Goal: Use online tool/utility: Use online tool/utility

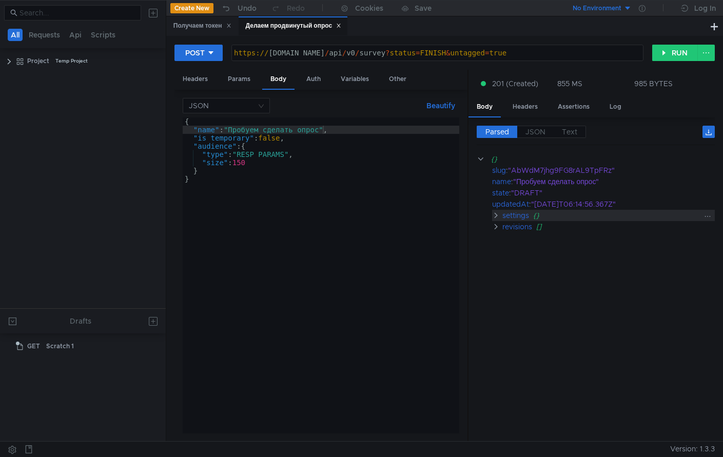
click at [496, 212] on clr-icon at bounding box center [496, 215] width 8 height 8
type textarea "}"
click at [225, 185] on div "{ "name" : "Пробуем сделать опрос" , "is_temporary" : false , "audience" : { "t…" at bounding box center [321, 283] width 276 height 332
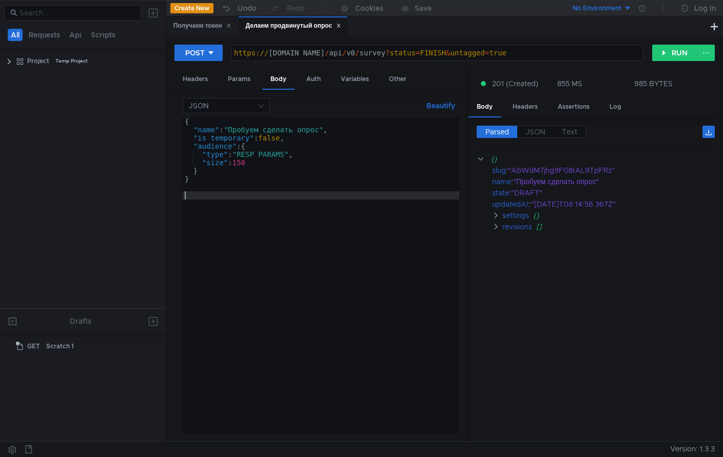
paste textarea "{"box":{"name":"videoBox","context":{}},"name":"Опрос от [DATE]","is_temporary"…"
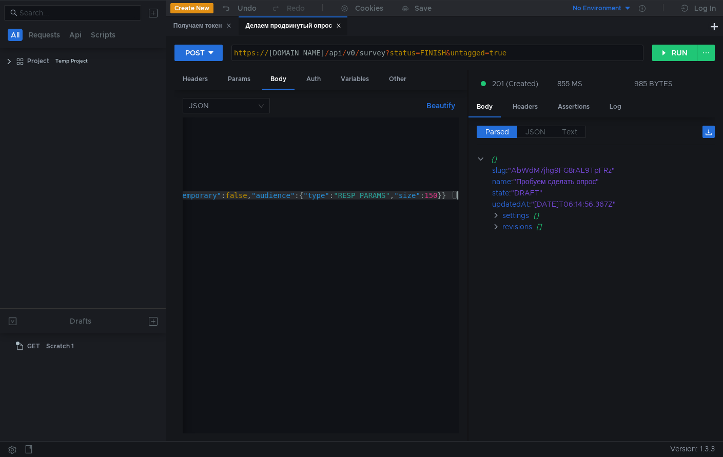
scroll to position [0, 305]
click at [428, 105] on button "Beautify" at bounding box center [440, 106] width 37 height 12
click at [429, 106] on button "Beautify" at bounding box center [440, 106] width 37 height 12
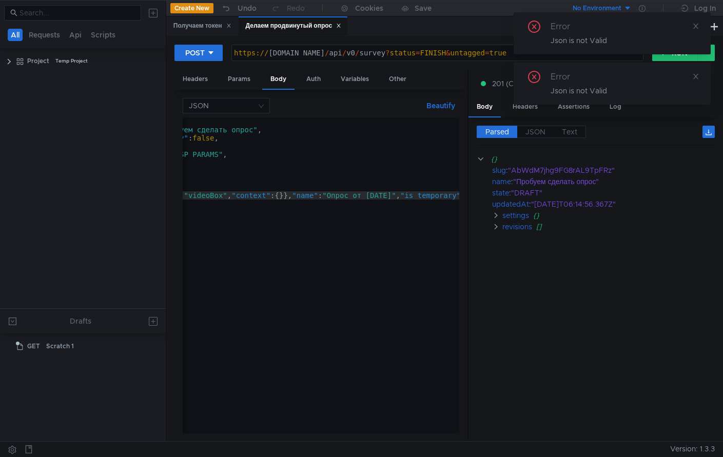
scroll to position [0, 0]
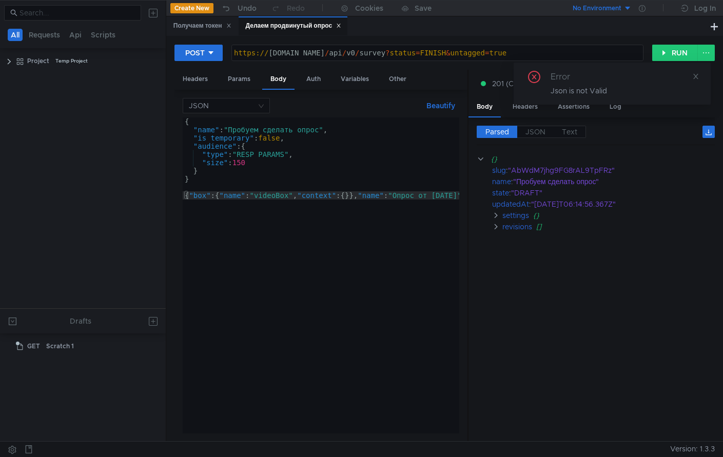
click at [198, 178] on div "{ "name" : "Пробуем сделать опрос" , "is_temporary" : false , "audience" : { "t…" at bounding box center [474, 281] width 582 height 328
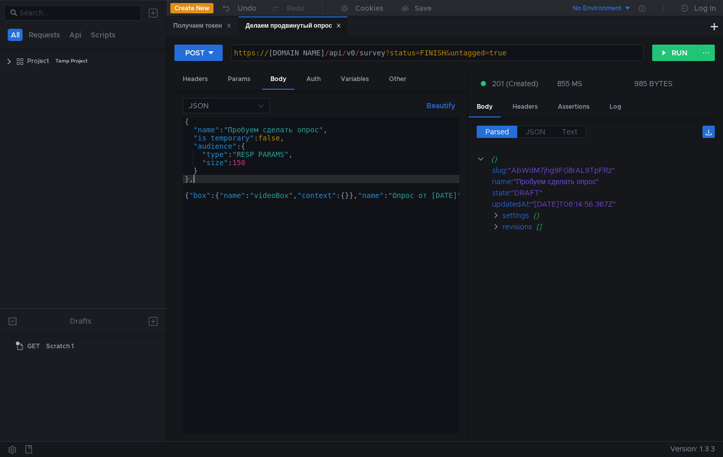
click at [448, 104] on button "Beautify" at bounding box center [440, 106] width 37 height 12
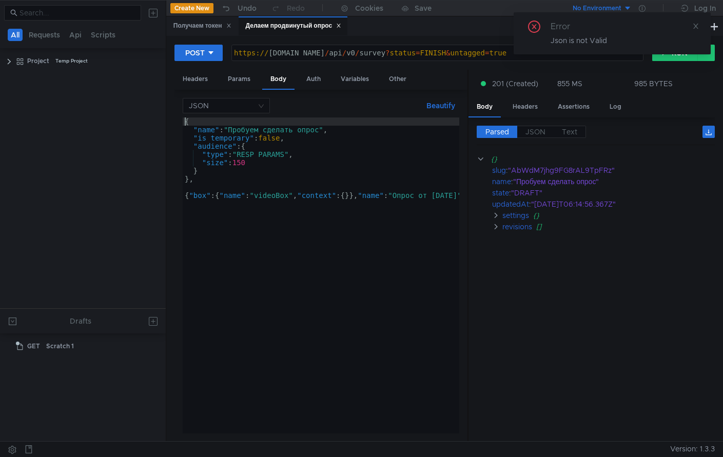
click at [185, 123] on div "{ "name" : "Пробуем сделать опрос" , "is_temporary" : false , "audience" : { "t…" at bounding box center [474, 281] width 582 height 328
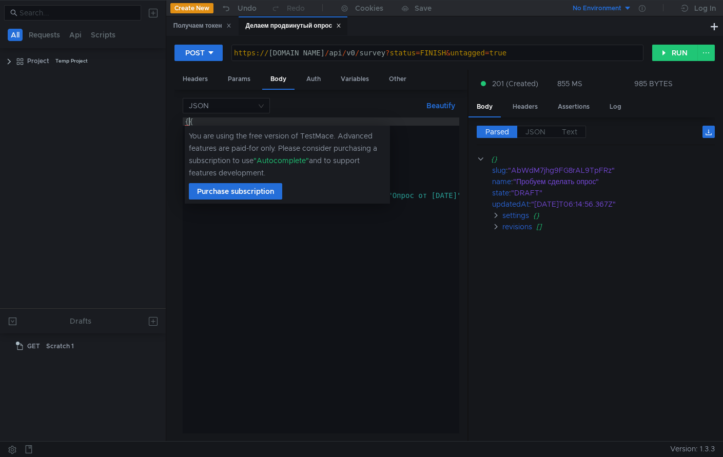
click at [304, 362] on div "{{ "name" : "Пробуем сделать опрос" , "is_temporary" : false , "audience" : { "…" at bounding box center [474, 281] width 582 height 328
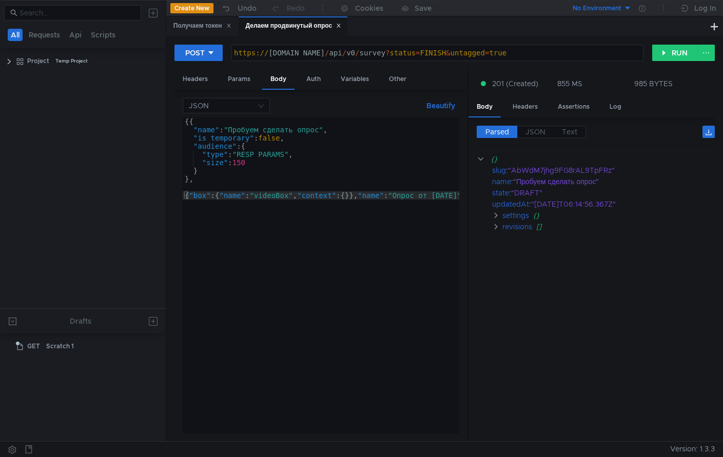
click at [189, 123] on div "{{ "name" : "Пробуем сделать опрос" , "is_temporary" : false , "audience" : { "…" at bounding box center [474, 281] width 582 height 328
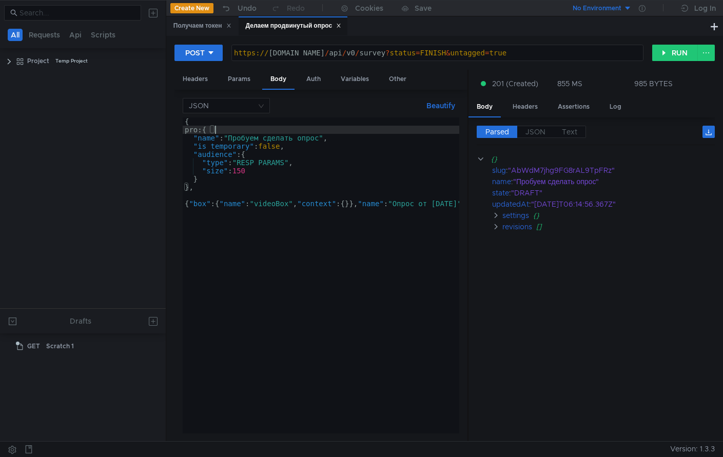
scroll to position [0, 2]
click at [186, 202] on div "{ pro: { "name" : "Пробуем сделать опрос" , "is_temporary" : false , "audience"…" at bounding box center [474, 281] width 582 height 328
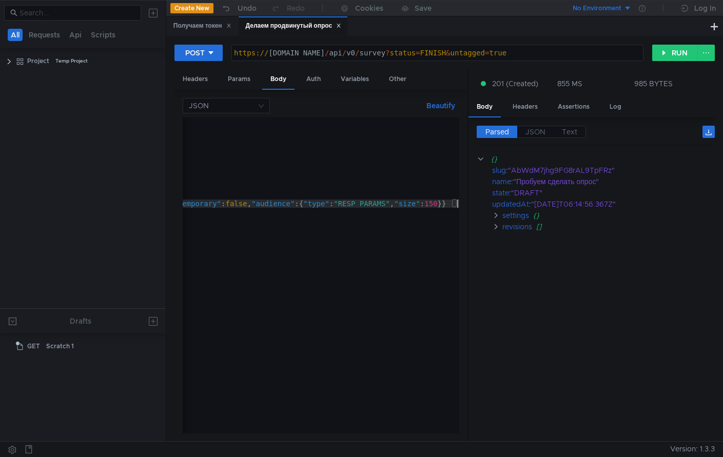
scroll to position [0, 335]
click at [434, 101] on button "Beautify" at bounding box center [440, 106] width 37 height 12
click at [454, 205] on div "{ pro: { "name" : "Пробуем сделать опрос" , "is_temporary" : false , "audience"…" at bounding box center [153, 281] width 612 height 328
click at [445, 105] on button "Beautify" at bounding box center [440, 106] width 37 height 12
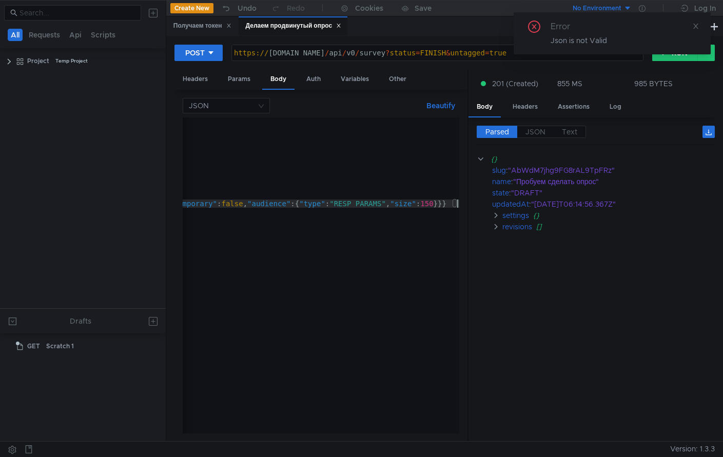
click at [413, 225] on div "{ pro: { "name" : "Пробуем сделать опрос" , "is_temporary" : false , "audience"…" at bounding box center [151, 281] width 616 height 328
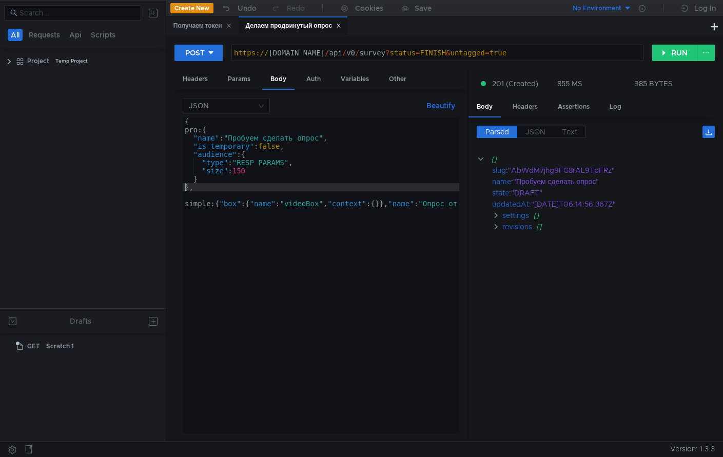
click at [186, 185] on div "{ pro: { "name" : "Пробуем сделать опрос" , "is_temporary" : false , "audience"…" at bounding box center [491, 281] width 616 height 328
drag, startPoint x: 188, startPoint y: 187, endPoint x: 178, endPoint y: 187, distance: 9.7
click at [178, 187] on div "JSON Beautify }, { pro: { "name" : "Пробуем сделать опрос" , "is_temporary" : f…" at bounding box center [320, 266] width 293 height 352
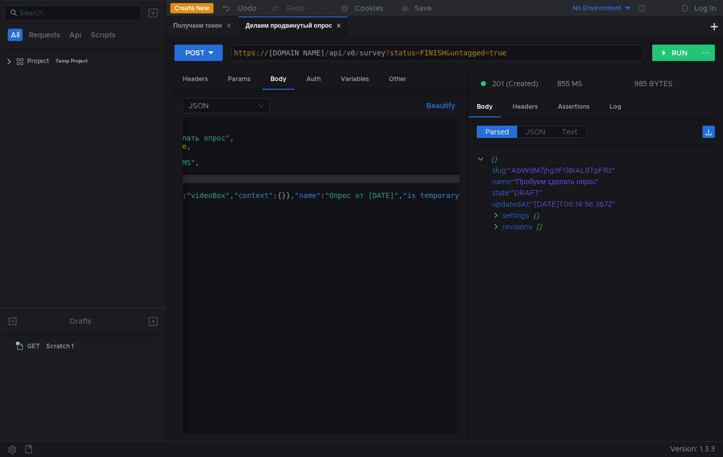
scroll to position [0, 340]
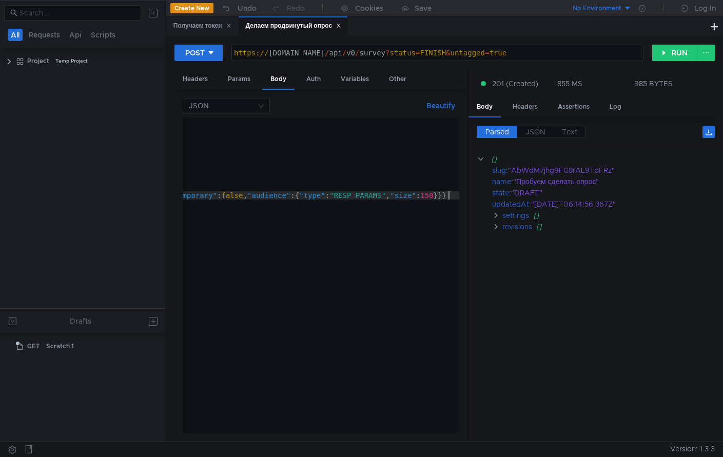
click at [449, 192] on div "{ pro: { "name" : "Пробуем сделать опрос" , "is_temporary" : false , "audience"…" at bounding box center [151, 281] width 616 height 328
click at [454, 200] on div "{ pro: { "name" : "Пробуем сделать опрос" , "is_temporary" : false , "audience"…" at bounding box center [151, 281] width 616 height 328
click at [433, 107] on button "Beautify" at bounding box center [440, 106] width 37 height 12
click at [451, 196] on div "{ pro: { "name" : "Пробуем сделать опрос" , "is_temporary" : false , "audience"…" at bounding box center [155, 281] width 607 height 328
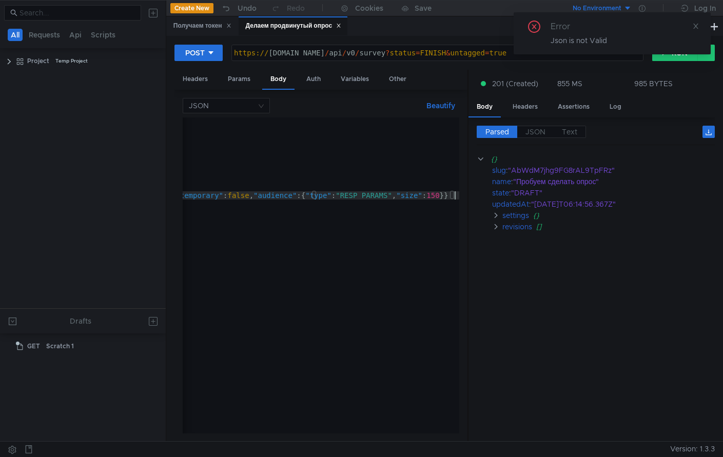
scroll to position [0, 333]
click at [442, 104] on button "Beautify" at bounding box center [440, 106] width 37 height 12
drag, startPoint x: 403, startPoint y: 428, endPoint x: 384, endPoint y: 427, distance: 18.5
click at [384, 427] on div at bounding box center [153, 430] width 612 height 7
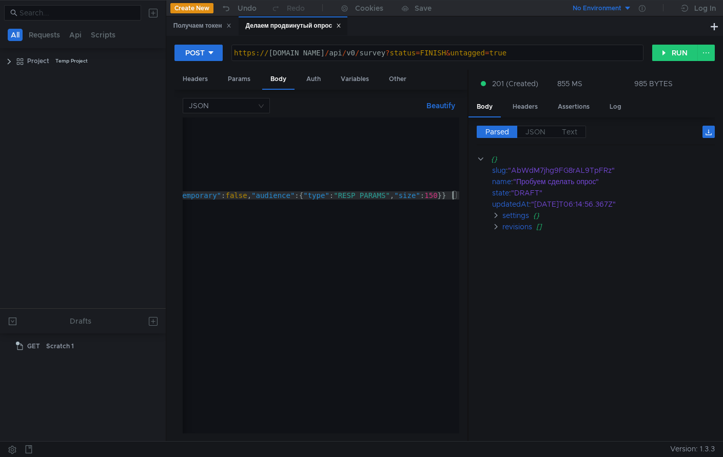
click at [453, 197] on div "{ pro: { "name" : "Пробуем сделать опрос" , "is_temporary" : false , "audience"…" at bounding box center [153, 281] width 612 height 328
click at [440, 104] on button "Beautify" at bounding box center [440, 106] width 37 height 12
click at [392, 195] on div "{ pro: { "name" : "Пробуем сделать опрос" , "is_temporary" : false , "audience"…" at bounding box center [153, 281] width 616 height 328
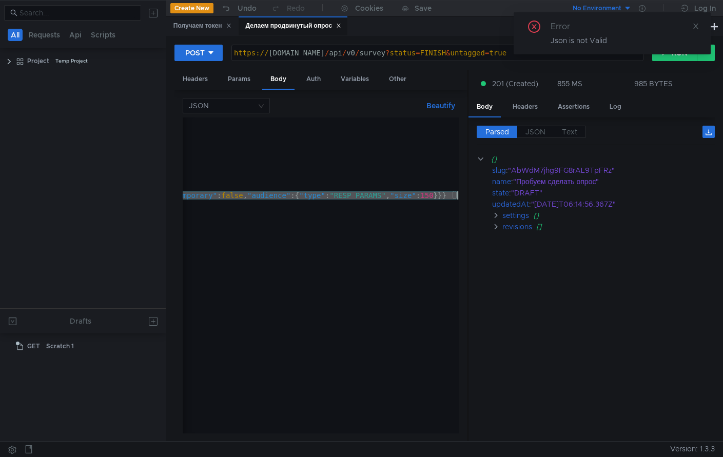
click at [392, 195] on div "{ pro: { "name" : "Пробуем сделать опрос" , "is_temporary" : false , "audience"…" at bounding box center [151, 281] width 616 height 328
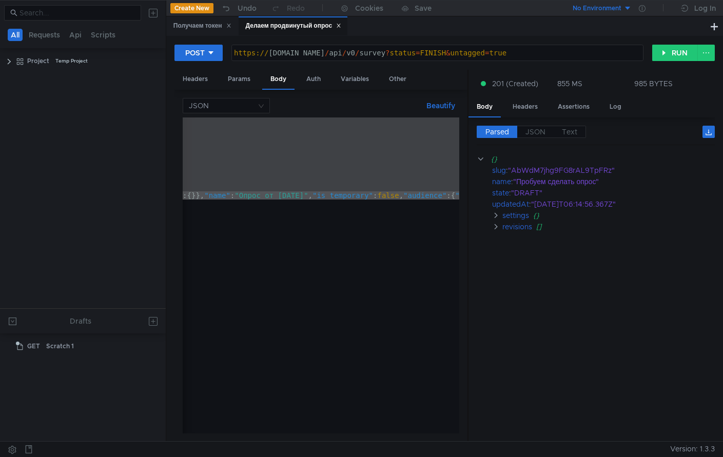
scroll to position [0, 0]
click at [259, 303] on div "{ pro: { "name" : "Пробуем сделать опрос" , "is_temporary" : false , "audience"…" at bounding box center [491, 281] width 616 height 328
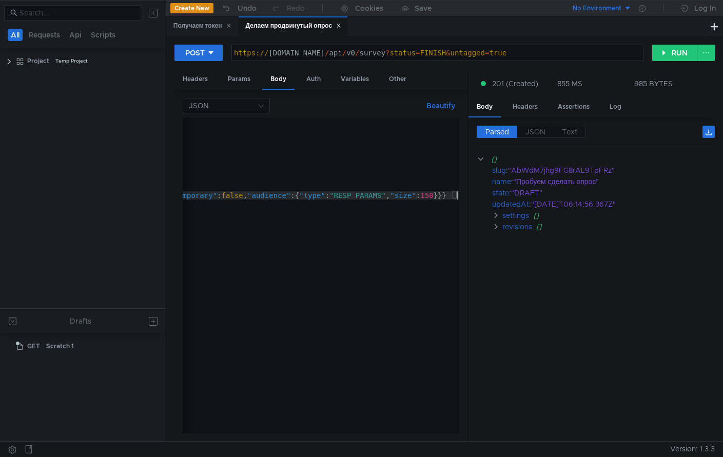
click at [331, 259] on div "{ pro: { "name" : "Пробуем сделать опрос" , "is_temporary" : false , "audience"…" at bounding box center [151, 281] width 616 height 328
type textarea "simple:{"box":{"name":"videoBox","context":{}},"name":"Опрос от [DATE]","is_tem…"
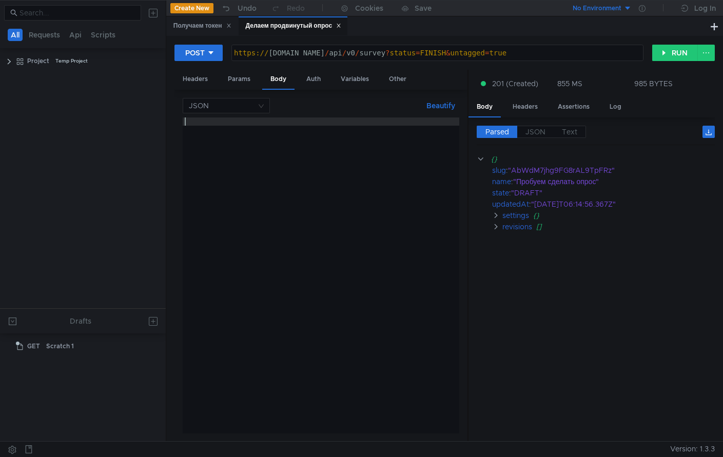
scroll to position [0, 0]
click at [325, 144] on div at bounding box center [321, 283] width 276 height 332
click at [439, 102] on button "Beautify" at bounding box center [440, 106] width 37 height 12
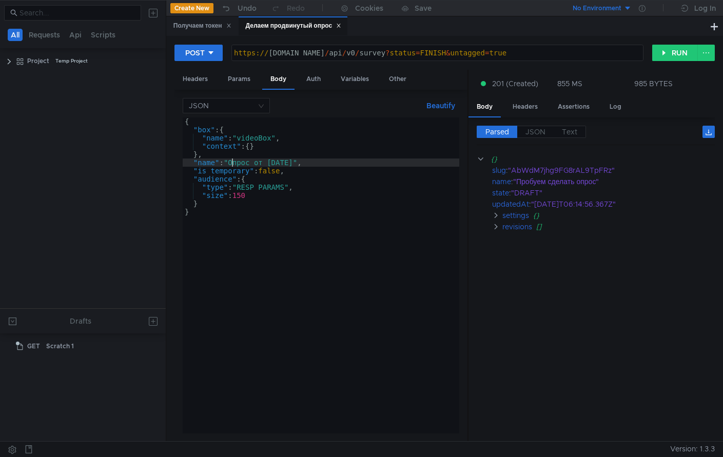
click at [231, 162] on div "{ "box" : { "name" : "videoBox" , "context" : { } } , "name" : "Опрос от 8/14/2…" at bounding box center [321, 283] width 276 height 332
type textarea ""name": "Простой Опрос АПИ от 8/14/2025","
click at [680, 53] on button "RUN" at bounding box center [675, 53] width 46 height 16
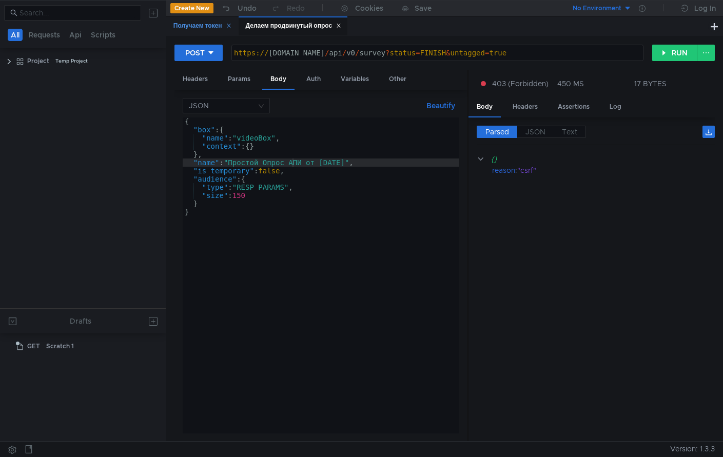
click at [203, 24] on div "Получаем токен" at bounding box center [202, 26] width 58 height 11
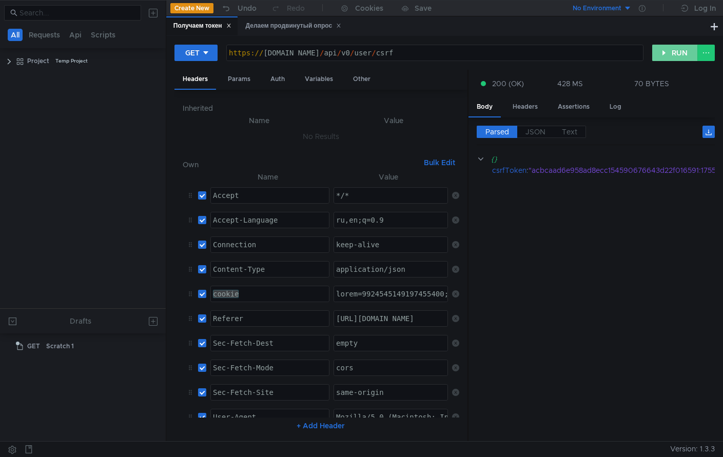
click at [671, 57] on button "RUN" at bounding box center [675, 53] width 46 height 16
click at [633, 168] on div ""475a774cdb4d902fe129588905ae4db485918864:1755167872212"" at bounding box center [643, 170] width 230 height 11
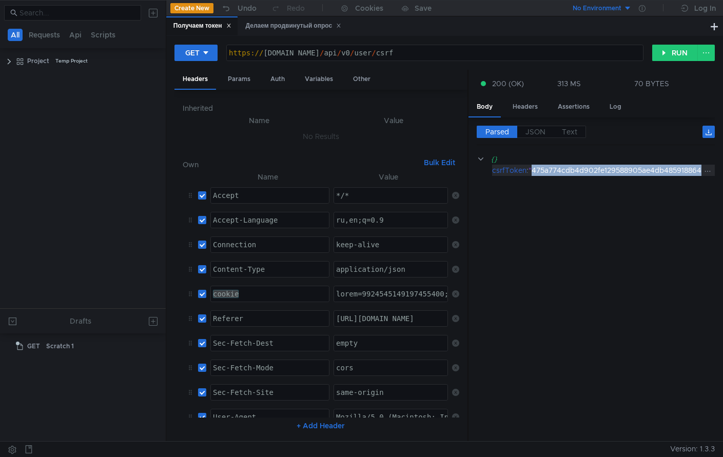
copy div "475a774cdb4d902fe129588905ae4db485918864"
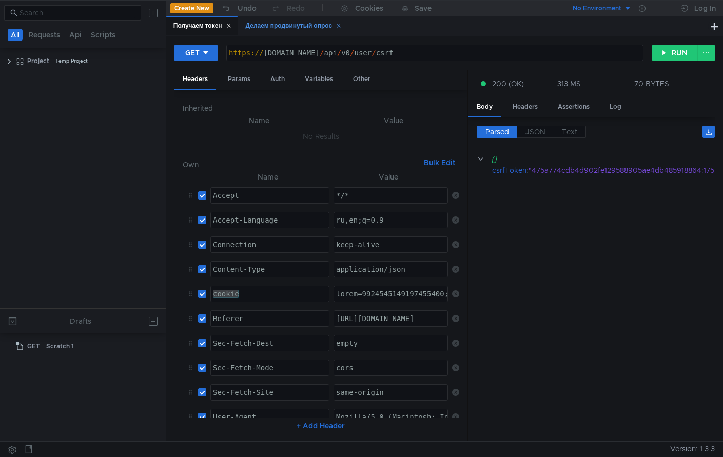
click at [276, 31] on div "Делаем продвинутый опрос" at bounding box center [294, 26] width 96 height 11
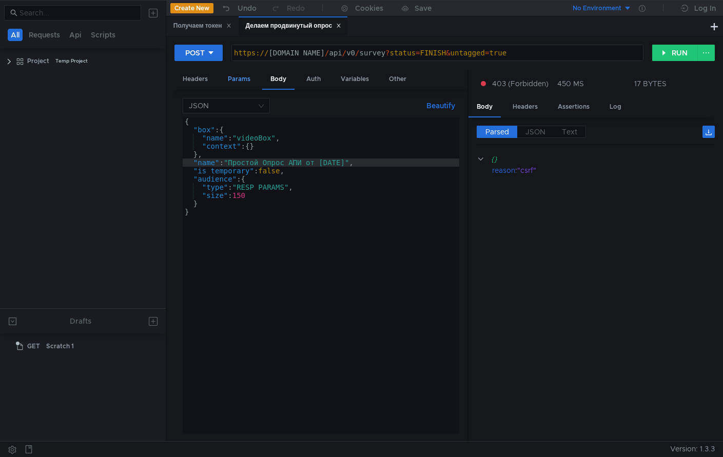
click at [239, 80] on div "Params" at bounding box center [239, 79] width 39 height 19
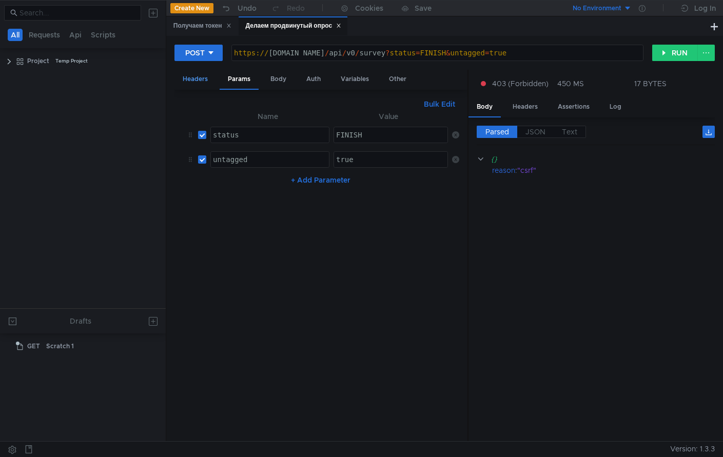
click at [193, 82] on div "Headers" at bounding box center [195, 79] width 42 height 19
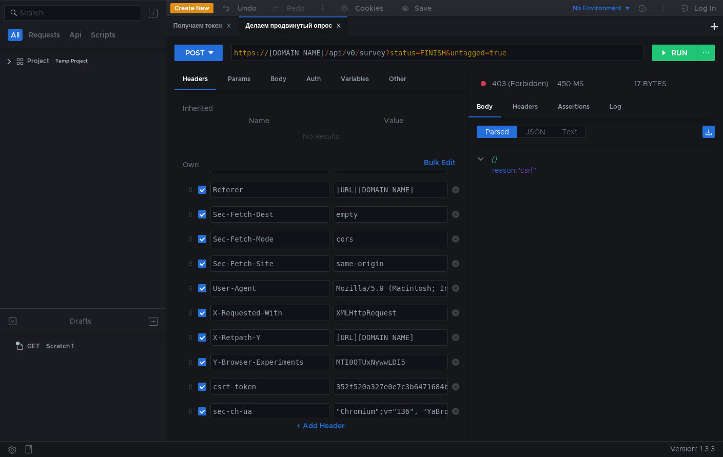
scroll to position [88, 0]
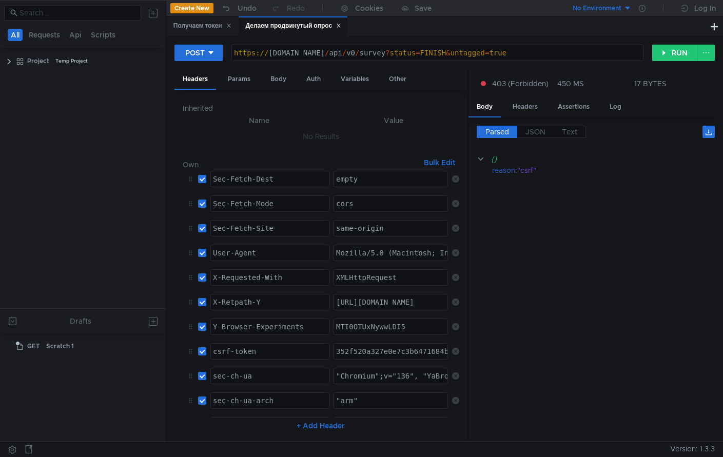
scroll to position [180, 0]
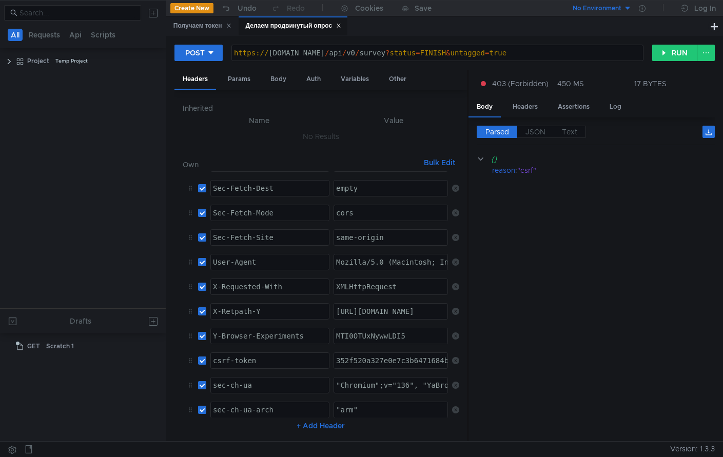
click at [352, 365] on div "352f520a327e0e7c3b6471684b535dd7f8ebccbb:1755151250119" at bounding box center [452, 368] width 237 height 25
click at [355, 360] on div "352f520a327e0e7c3b6471684b535dd7f8ebccbb:1755151250119" at bounding box center [452, 368] width 237 height 25
paste textarea "475a774cdb4d902fe129588905ae4db485918864"
type textarea "475a774cdb4d902fe129588905ae4db485918864:1755151250119"
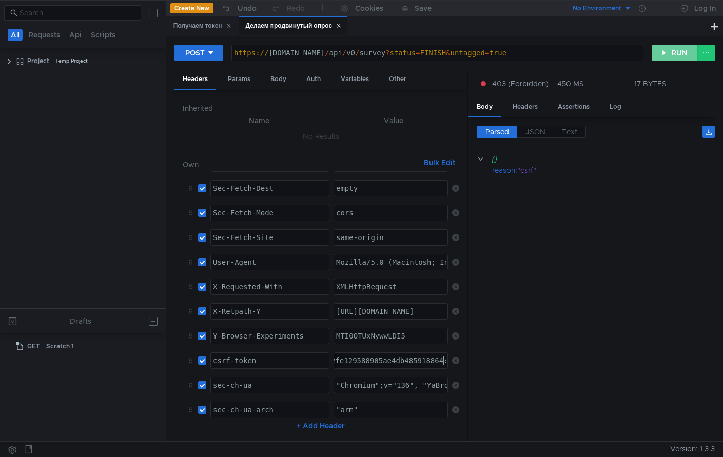
click at [669, 52] on button "RUN" at bounding box center [675, 53] width 46 height 16
click at [197, 26] on div "Получаем токен" at bounding box center [202, 26] width 58 height 11
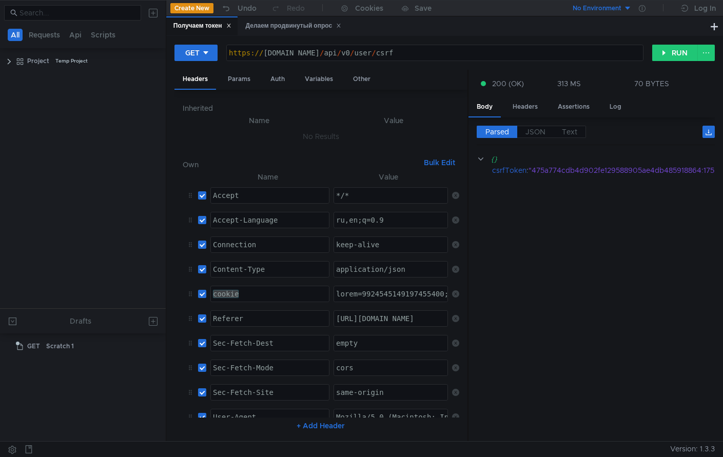
scroll to position [0, 60]
click at [538, 130] on span "JSON" at bounding box center [535, 131] width 20 height 9
click at [567, 129] on span "Text" at bounding box center [569, 131] width 15 height 9
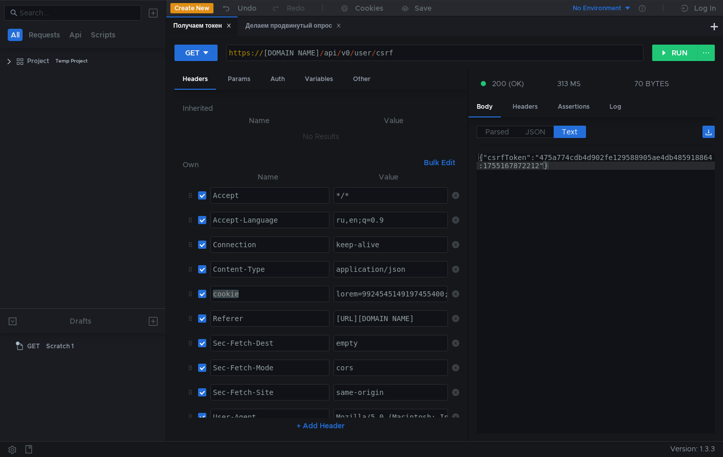
type textarea "{"csrfToken":"475a774cdb4d902fe129588905ae4db485918864:1755167872212"}"
drag, startPoint x: 541, startPoint y: 158, endPoint x: 539, endPoint y: 170, distance: 11.4
click at [539, 170] on div "{"csrfToken":"475a774cdb4d902fe129588905ae4db485918864 :1755167872212"}" at bounding box center [595, 309] width 238 height 313
click at [267, 26] on div "Делаем продвинутый опрос" at bounding box center [294, 26] width 96 height 11
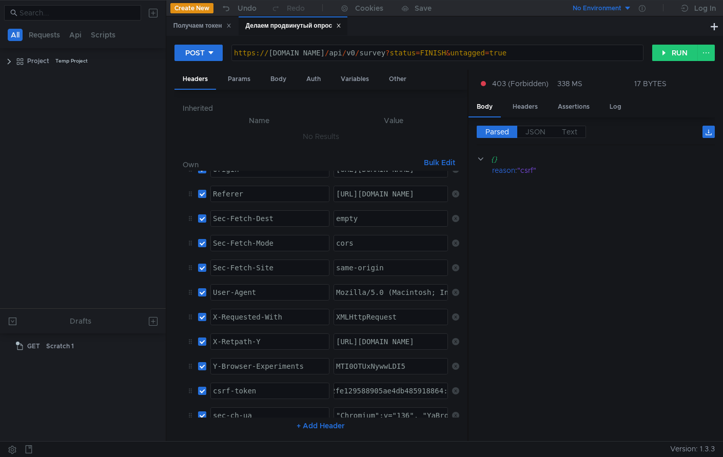
scroll to position [230, 0]
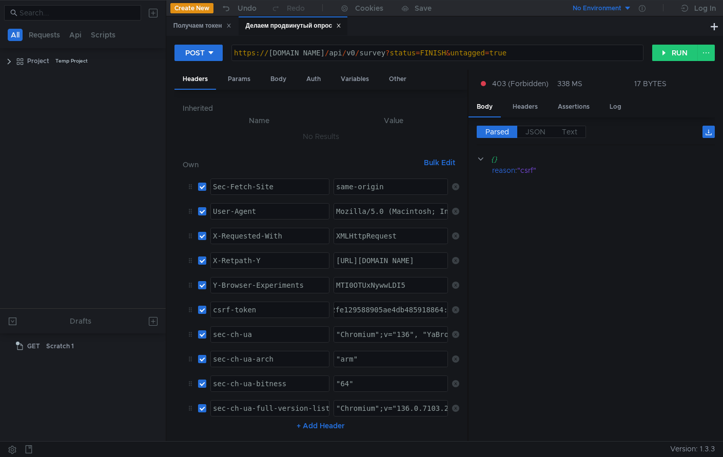
click at [378, 310] on div "475a774cdb4d902fe129588905ae4db485918864:1755151250119" at bounding box center [386, 318] width 237 height 25
type textarea ":1755151250119"
paste textarea "475a774cdb4d902fe129588905ae4db485918864:1755167872212"
type textarea "475a774cdb4d902fe129588905ae4db485918864:1755167872212"
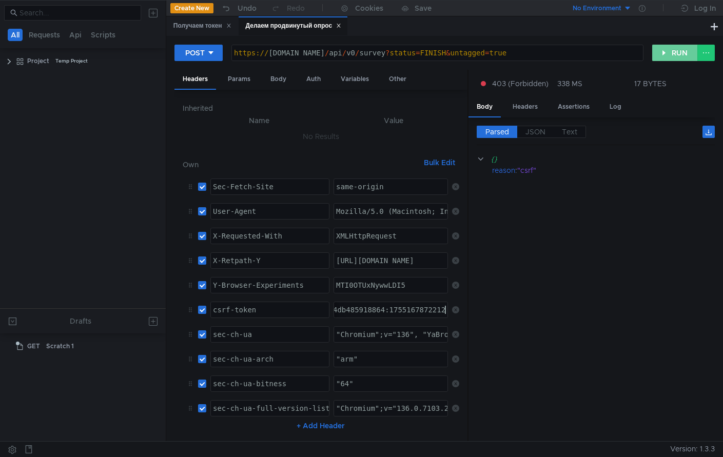
click at [676, 51] on button "RUN" at bounding box center [675, 53] width 46 height 16
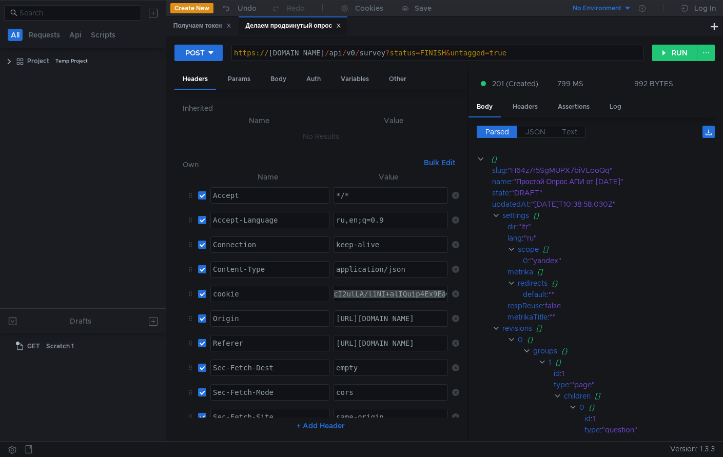
scroll to position [230, 0]
